Goal: Use online tool/utility: Utilize a website feature to perform a specific function

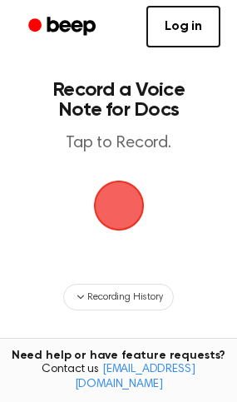
click at [125, 194] on span "button" at bounding box center [118, 205] width 93 height 93
click at [124, 211] on span "button" at bounding box center [118, 206] width 72 height 72
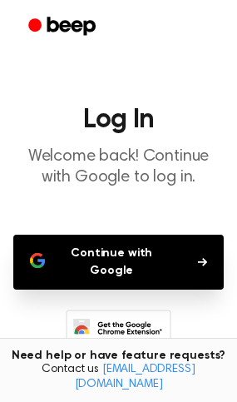
click at [151, 263] on button "Continue with Google" at bounding box center [118, 262] width 211 height 55
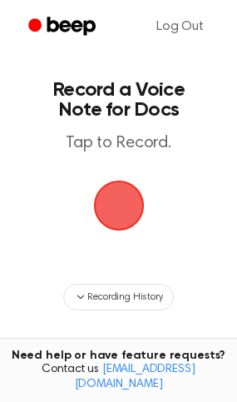
click at [133, 201] on span "button" at bounding box center [118, 205] width 93 height 93
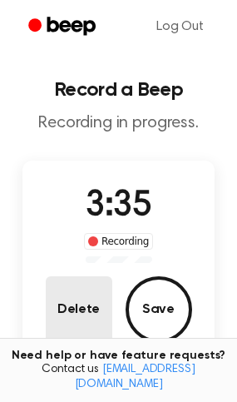
click at [90, 326] on button "Delete" at bounding box center [79, 309] width 67 height 67
